Goal: Task Accomplishment & Management: Use online tool/utility

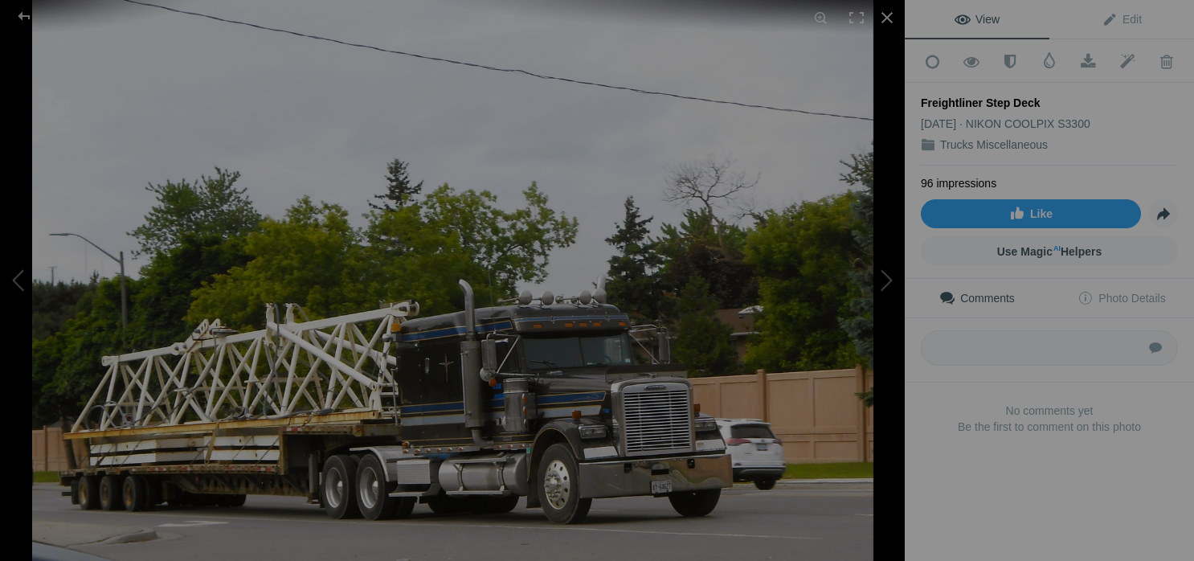
click at [887, 8] on div at bounding box center [887, 17] width 35 height 35
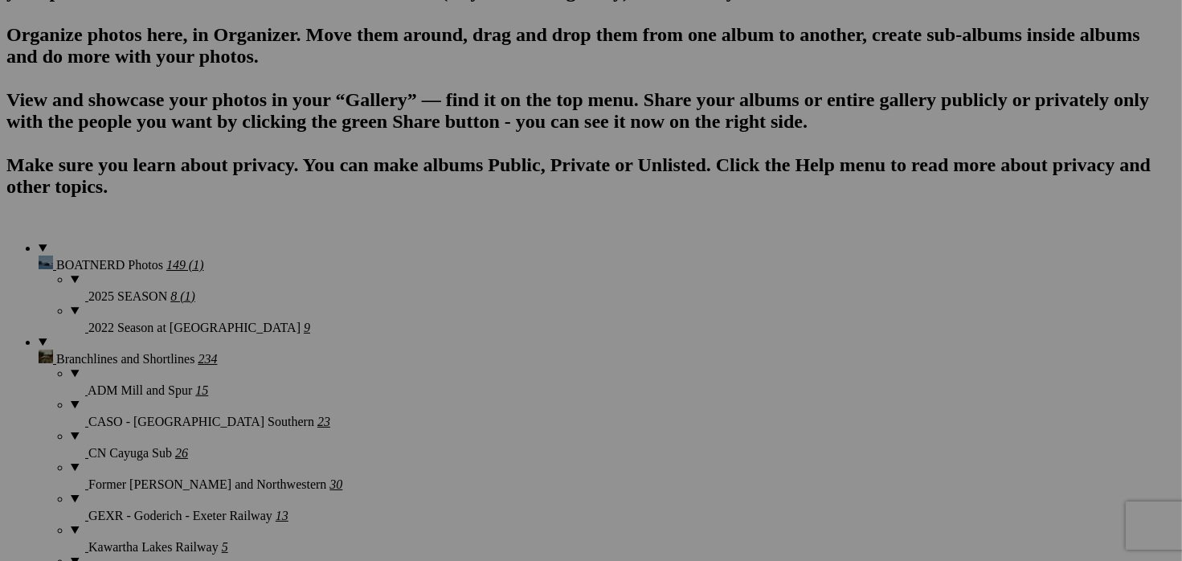
scroll to position [1124, 0]
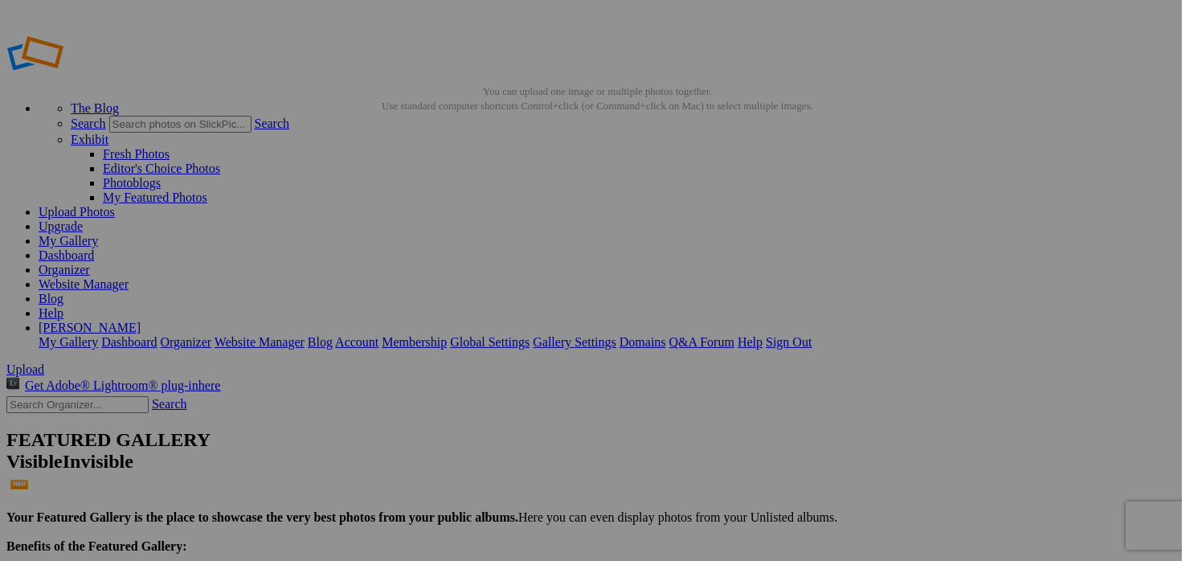
click at [0, 0] on div "Comments Photo Details" at bounding box center [0, 0] width 0 height 0
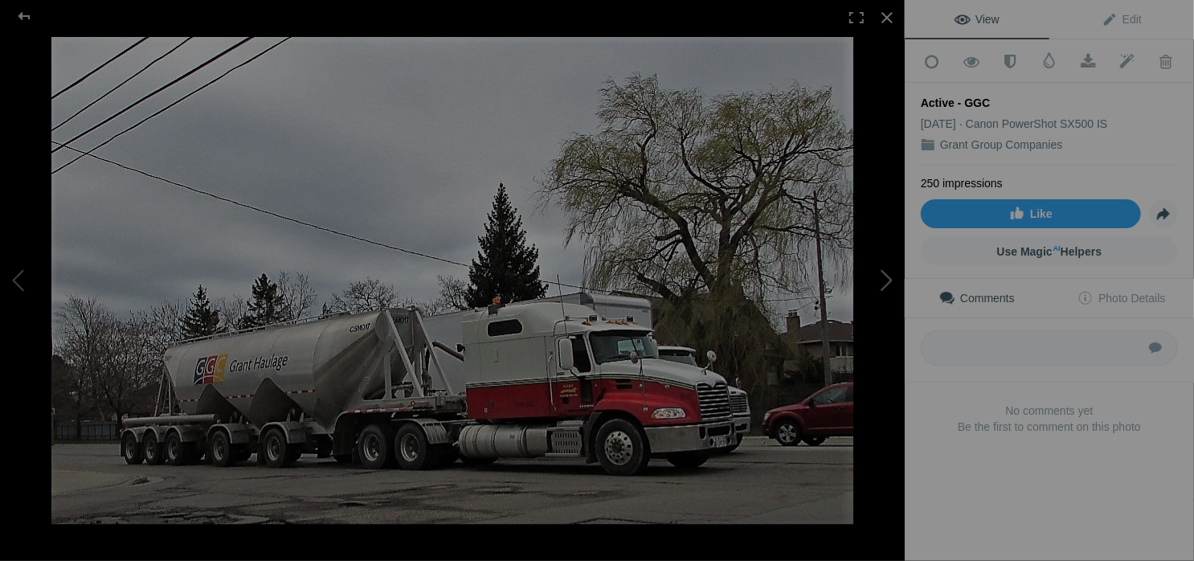
click at [884, 278] on button at bounding box center [844, 280] width 121 height 202
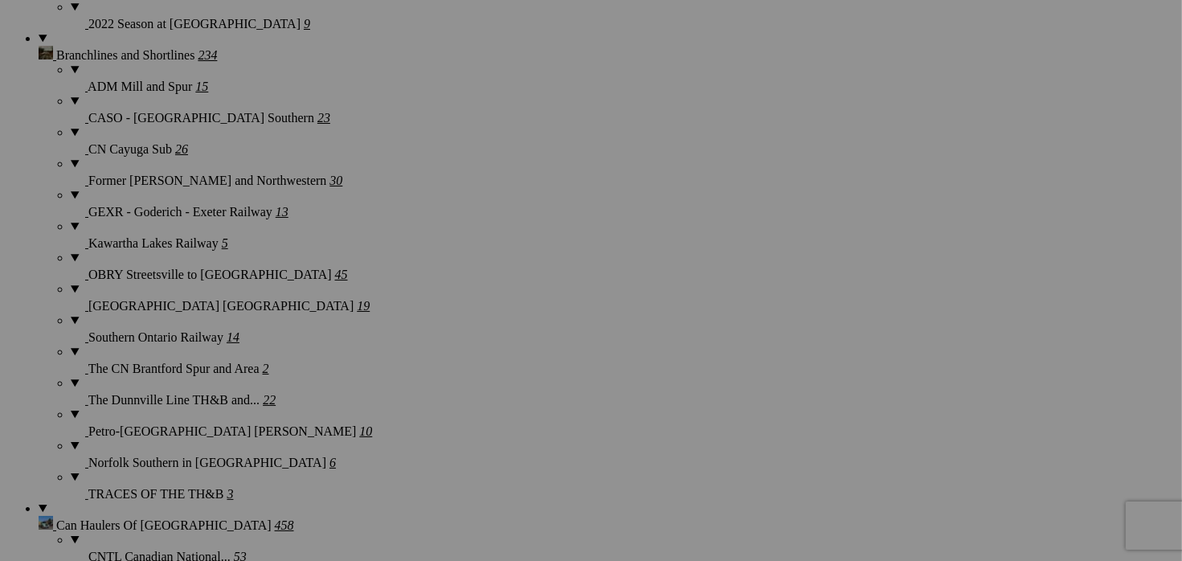
scroll to position [438, 0]
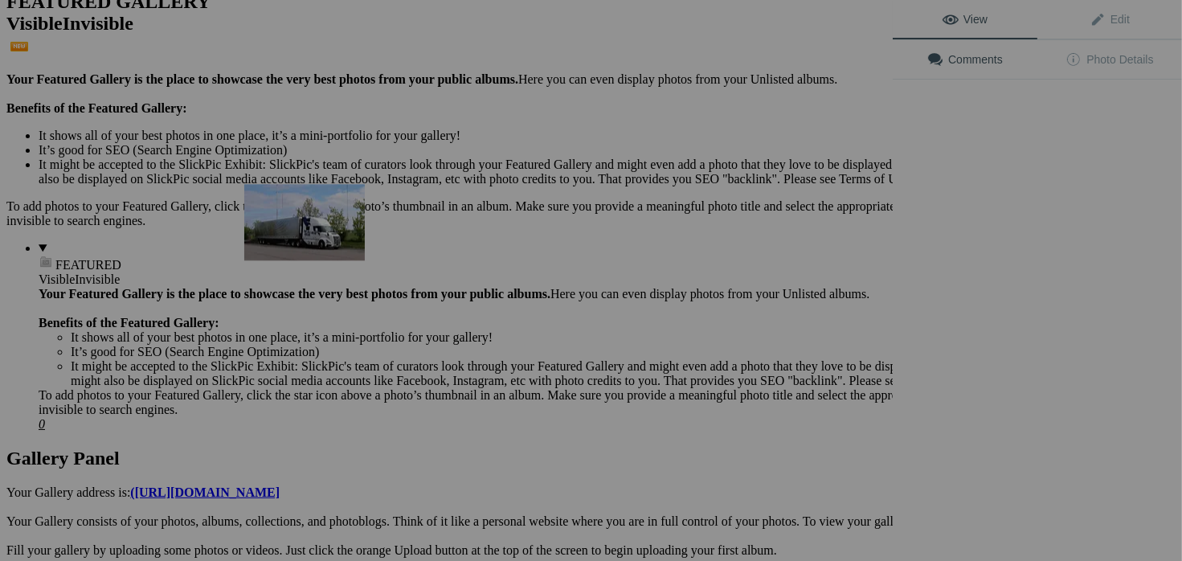
click at [317, 223] on img at bounding box center [304, 222] width 121 height 76
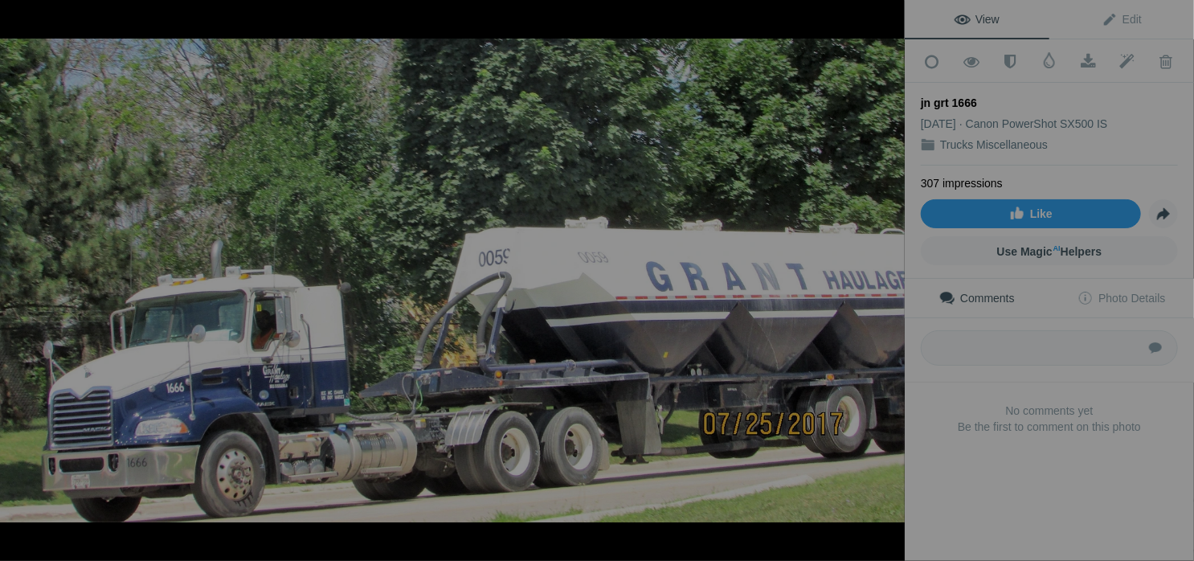
click at [884, 23] on div at bounding box center [887, 17] width 35 height 35
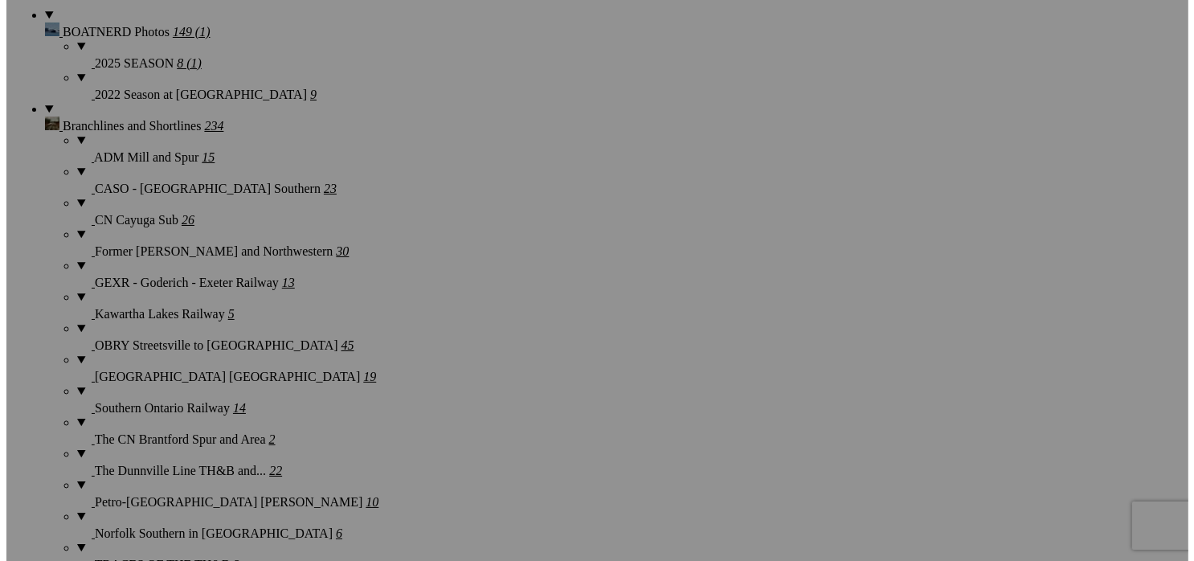
scroll to position [1390, 0]
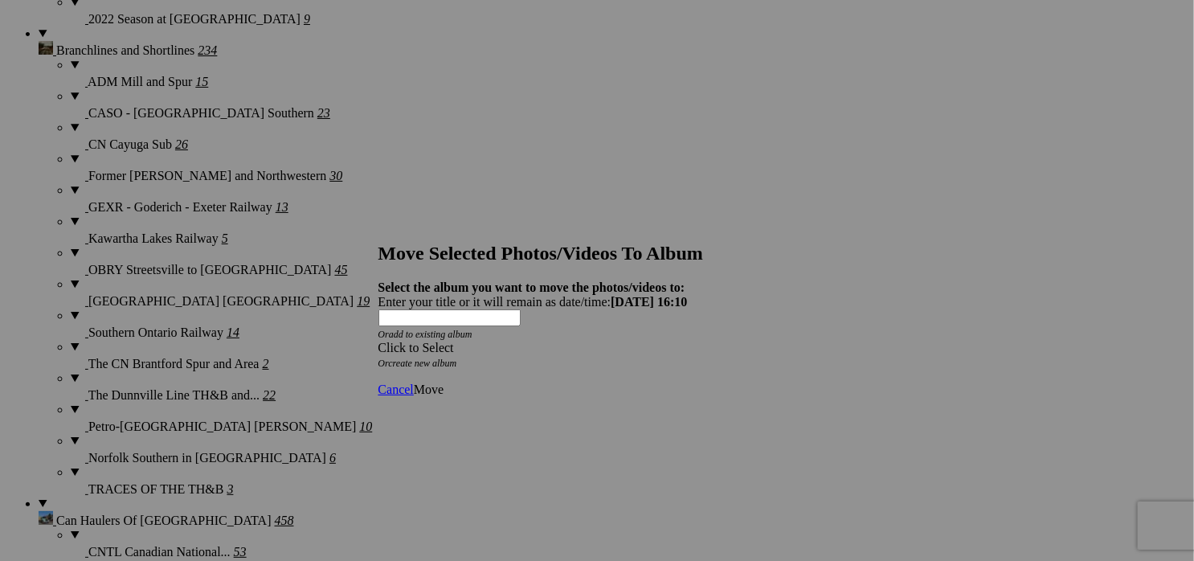
click at [640, 341] on div "Click to Select" at bounding box center [592, 348] width 426 height 14
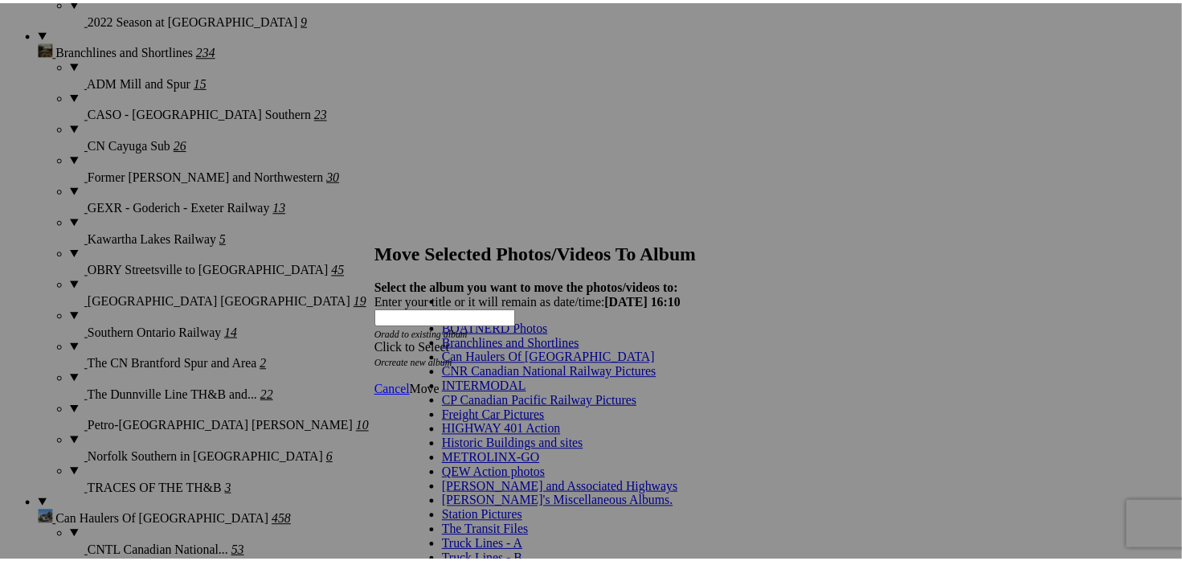
scroll to position [316, 0]
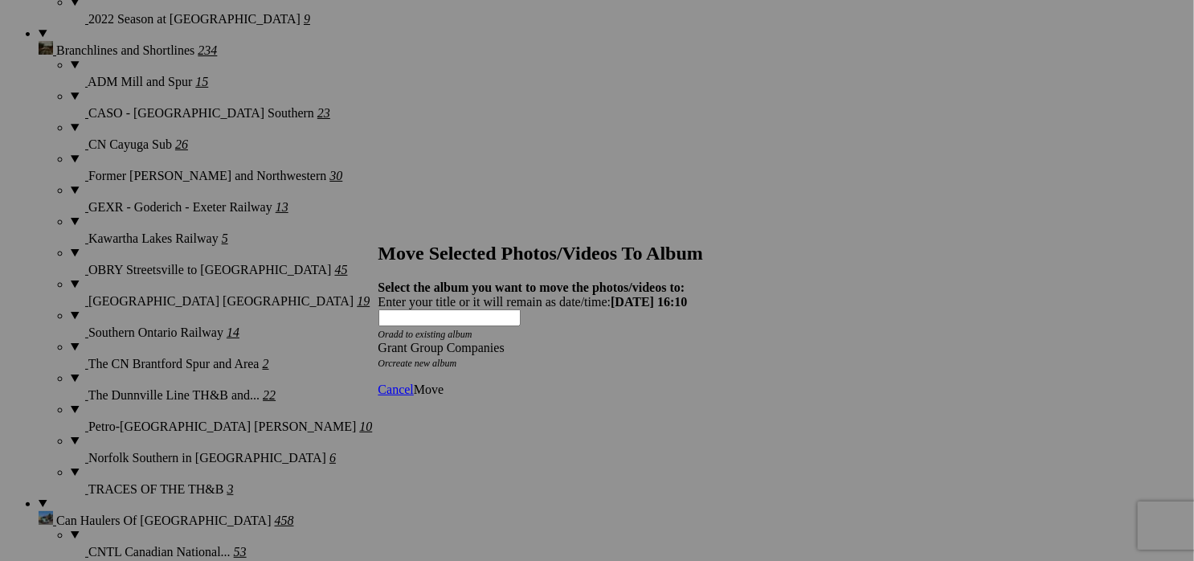
click at [444, 383] on span "Move" at bounding box center [429, 390] width 30 height 14
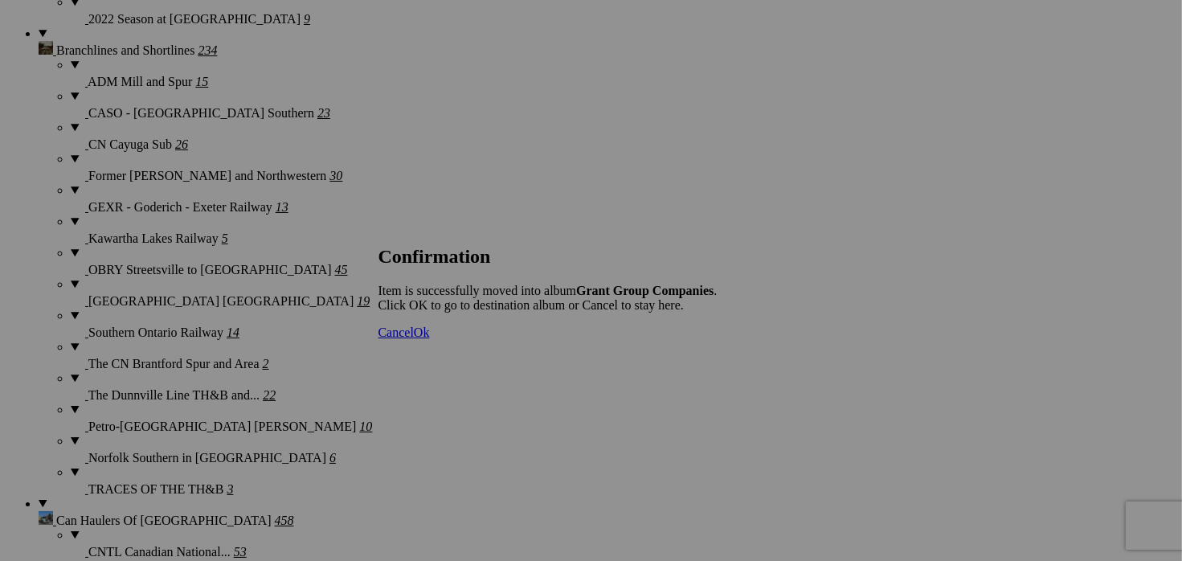
click at [430, 339] on span "Ok" at bounding box center [422, 333] width 16 height 14
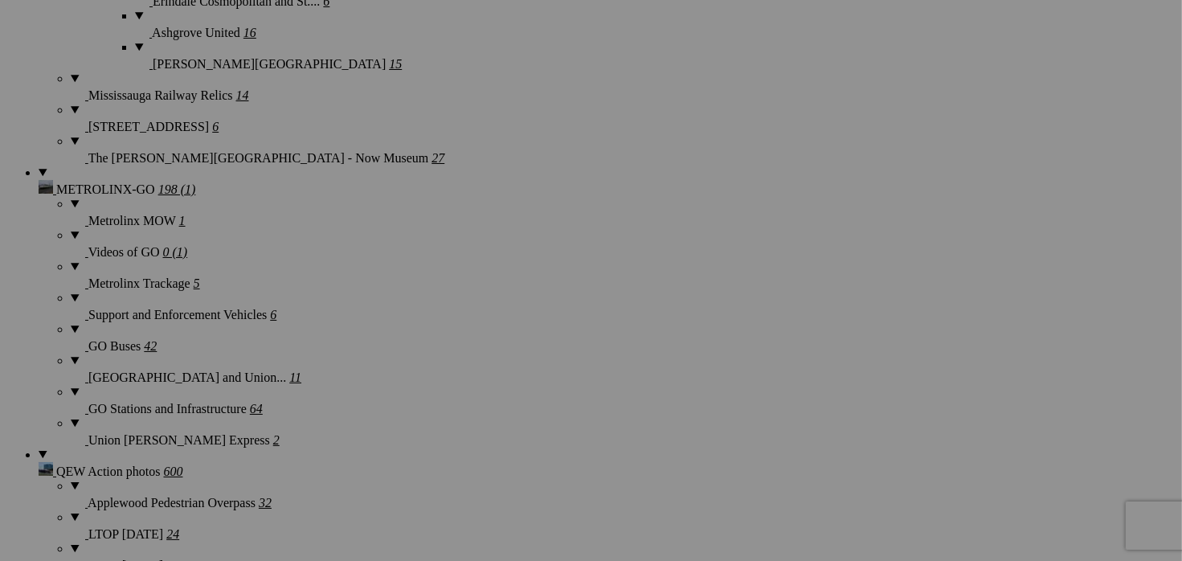
scroll to position [3842, 0]
